Goal: Information Seeking & Learning: Learn about a topic

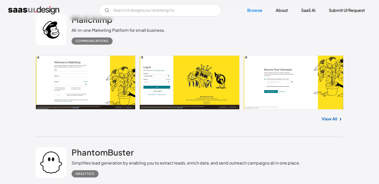
scroll to position [1130, 0]
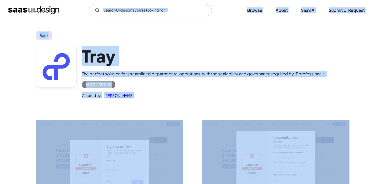
drag, startPoint x: 202, startPoint y: 54, endPoint x: 186, endPoint y: -19, distance: 74.6
click at [186, 0] on html "SaaS Insider's Marketing 2021 Ready to challenge the status quo? V7 Labs Gen AI…" at bounding box center [189, 92] width 379 height 184
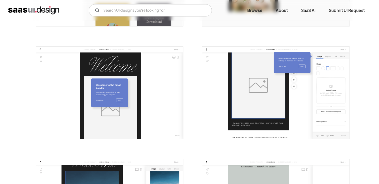
scroll to position [311, 0]
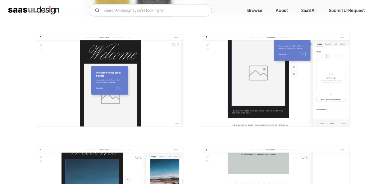
drag, startPoint x: 189, startPoint y: 113, endPoint x: 172, endPoint y: 107, distance: 17.4
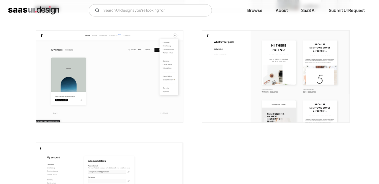
scroll to position [1327, 0]
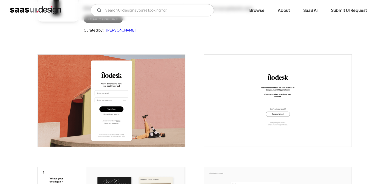
scroll to position [63, 0]
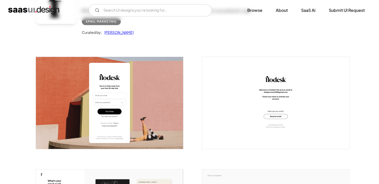
click at [135, 66] on img "open lightbox" at bounding box center [109, 103] width 147 height 92
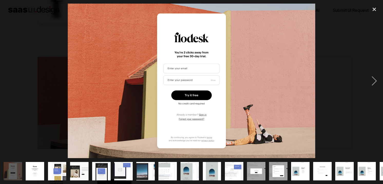
drag, startPoint x: 37, startPoint y: 165, endPoint x: 47, endPoint y: 156, distance: 13.4
click at [37, 165] on img "show item 2 of 25" at bounding box center [34, 171] width 29 height 18
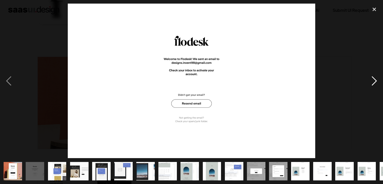
click at [374, 83] on div "next image" at bounding box center [373, 81] width 17 height 155
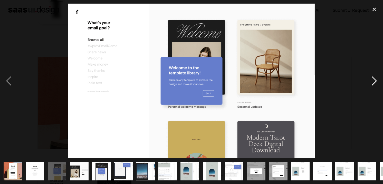
click at [373, 81] on div "next image" at bounding box center [373, 81] width 17 height 155
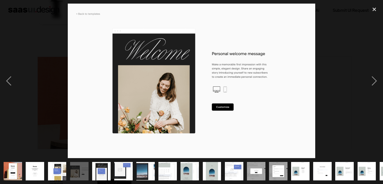
click at [116, 172] on img "show item 6 of 25" at bounding box center [123, 171] width 29 height 18
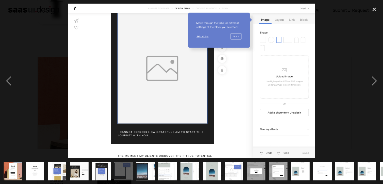
click at [162, 164] on img "show item 8 of 25" at bounding box center [167, 171] width 29 height 18
